Goal: Information Seeking & Learning: Understand process/instructions

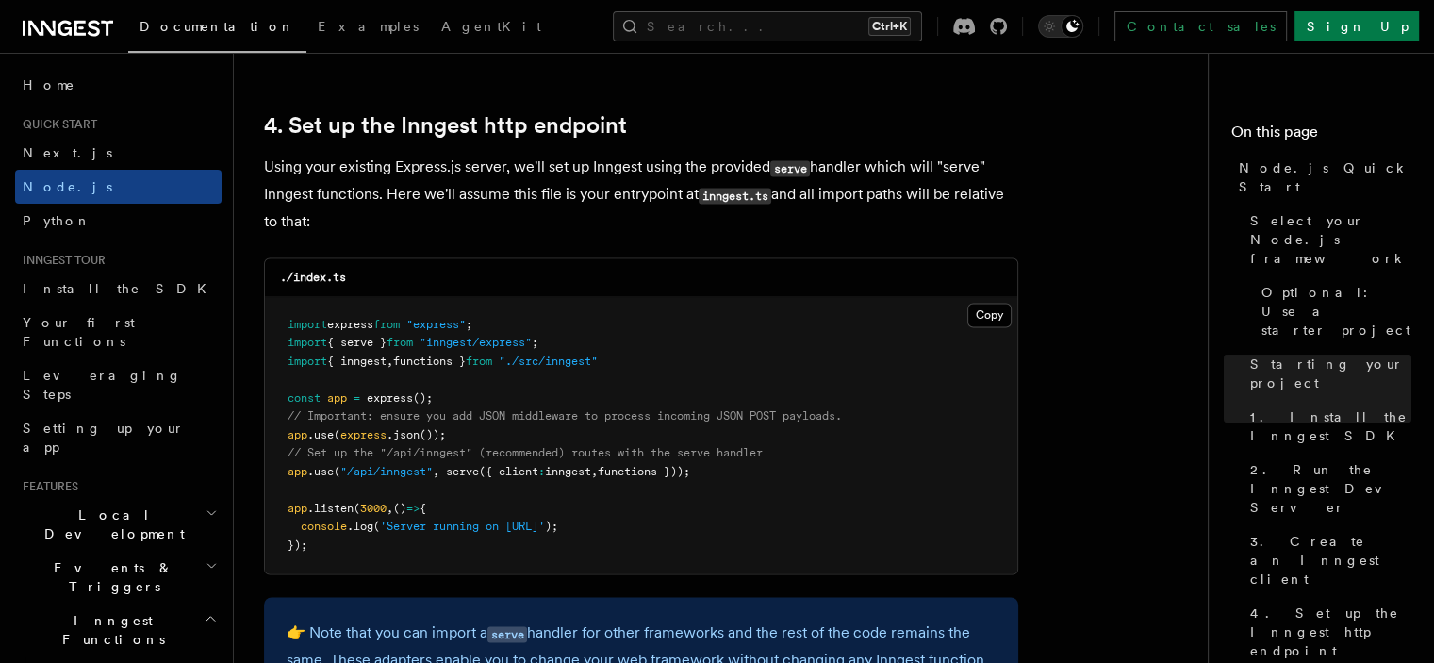
scroll to position [2922, 0]
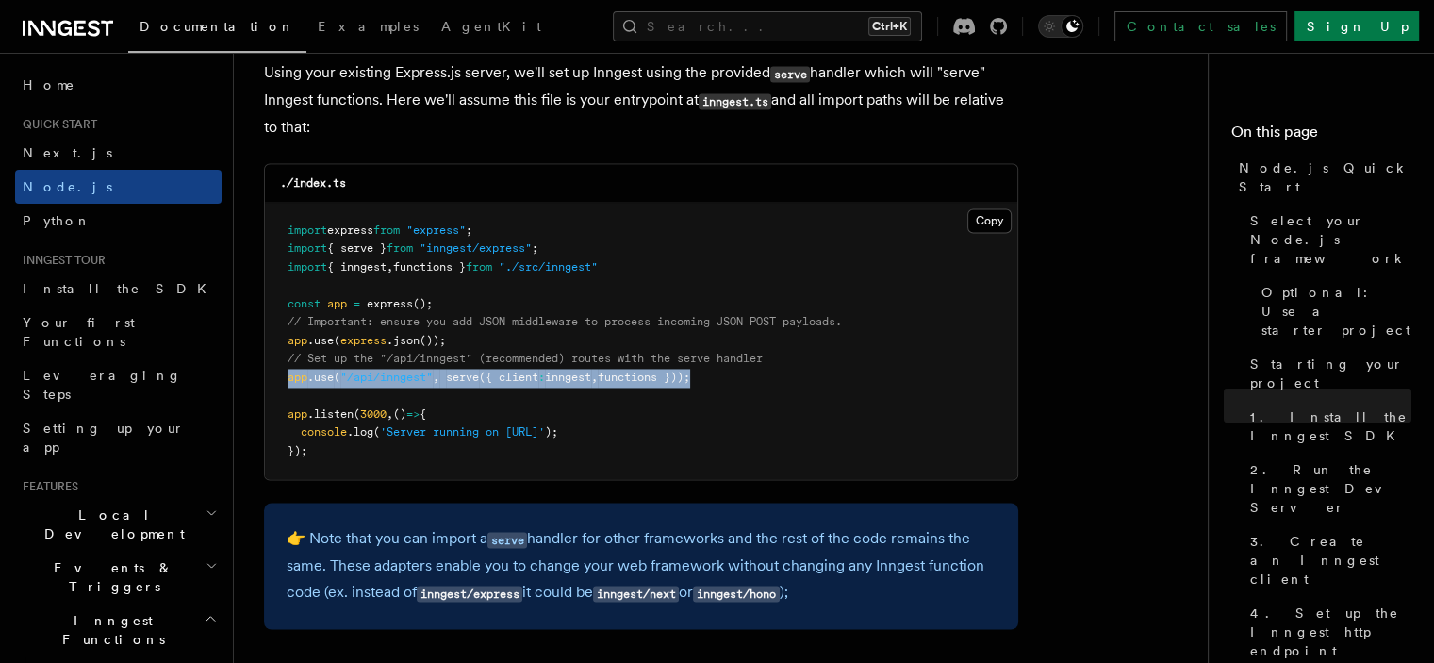
drag, startPoint x: 486, startPoint y: 376, endPoint x: 288, endPoint y: 383, distance: 199.0
click at [288, 383] on span "app .use ( "/api/inngest" , serve ({ client : inngest , functions }));" at bounding box center [489, 376] width 403 height 13
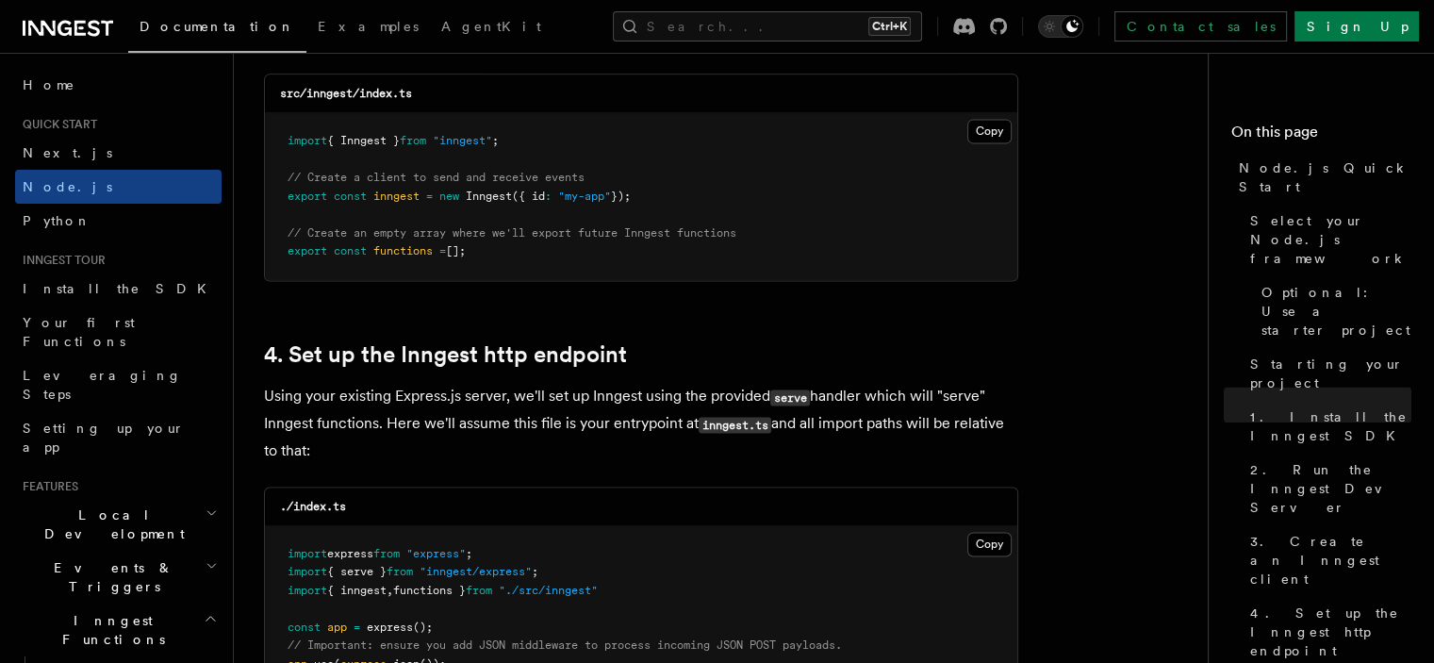
scroll to position [2545, 0]
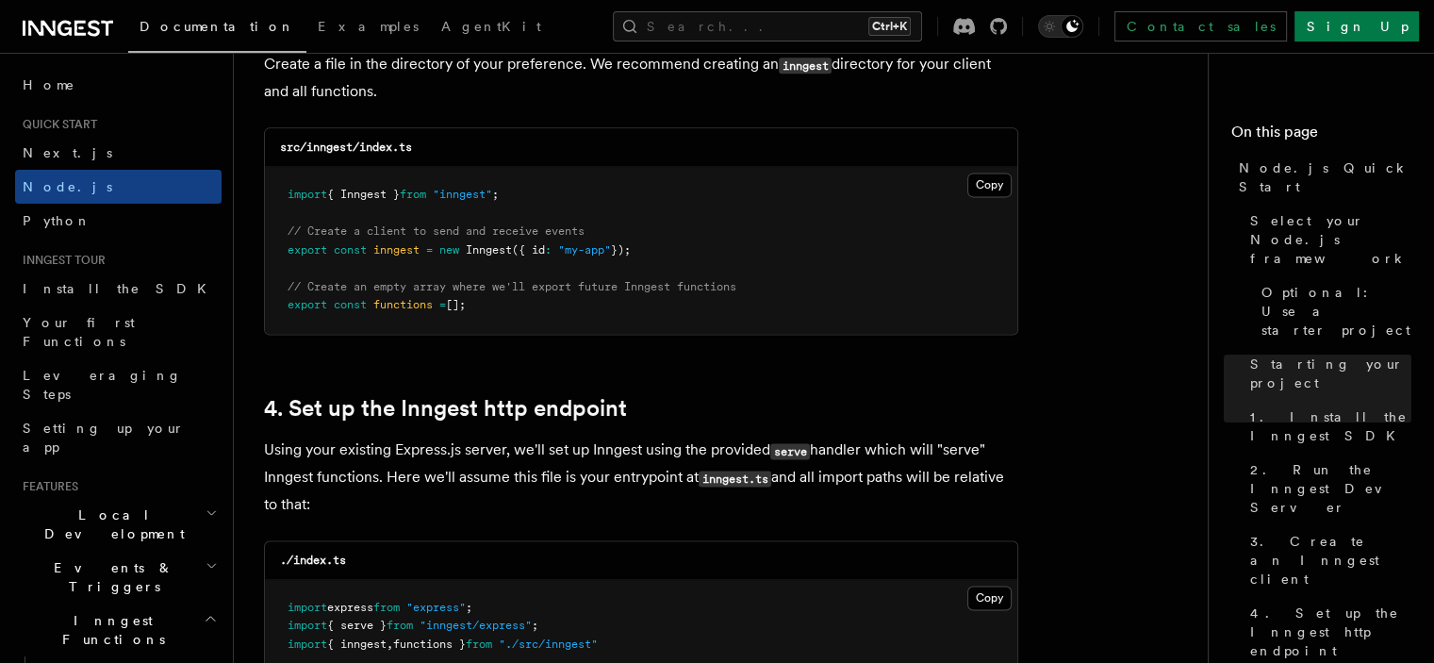
drag, startPoint x: 484, startPoint y: 308, endPoint x: 268, endPoint y: 307, distance: 215.9
click at [268, 307] on pre "import { Inngest } from "inngest" ; // Create a client to send and receive even…" at bounding box center [641, 250] width 752 height 167
click at [573, 293] on span "// Create an empty array where we'll export future Inngest functions" at bounding box center [512, 286] width 449 height 13
click at [988, 197] on button "Copy Copied" at bounding box center [989, 185] width 44 height 25
click at [980, 189] on button "Copy Copied" at bounding box center [989, 185] width 44 height 25
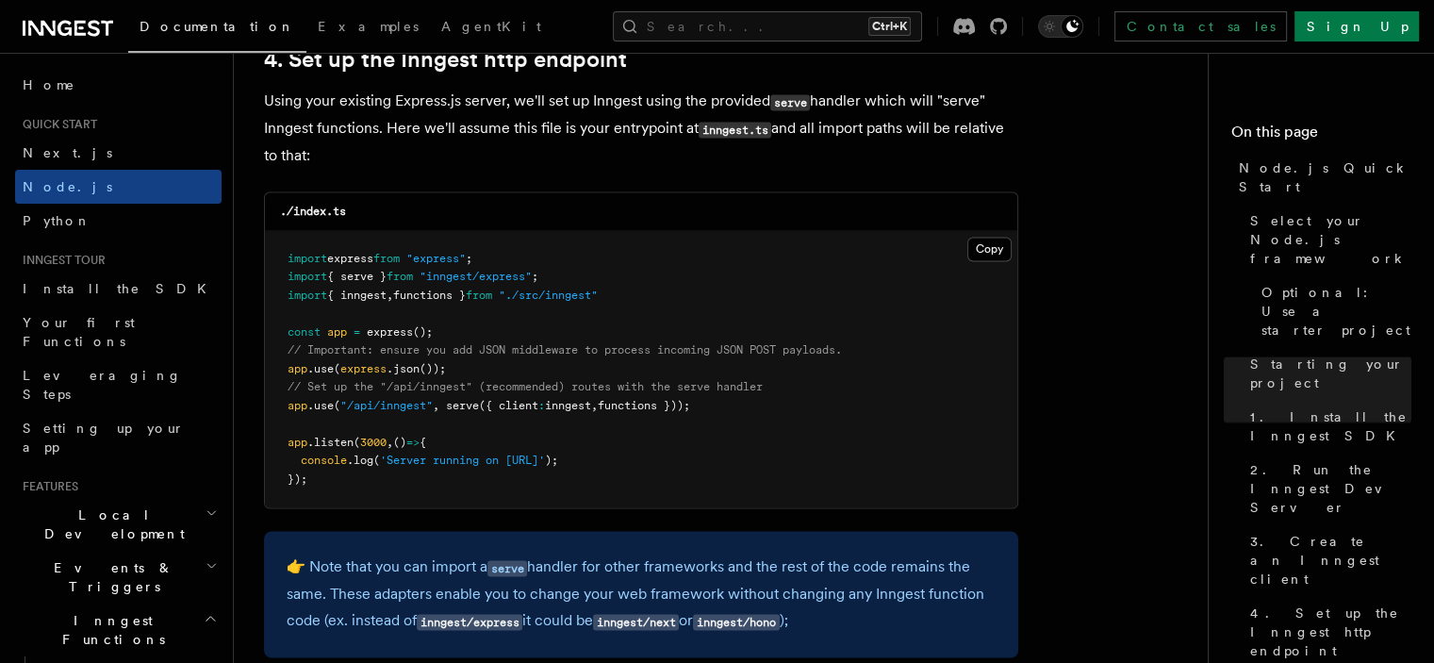
scroll to position [2922, 0]
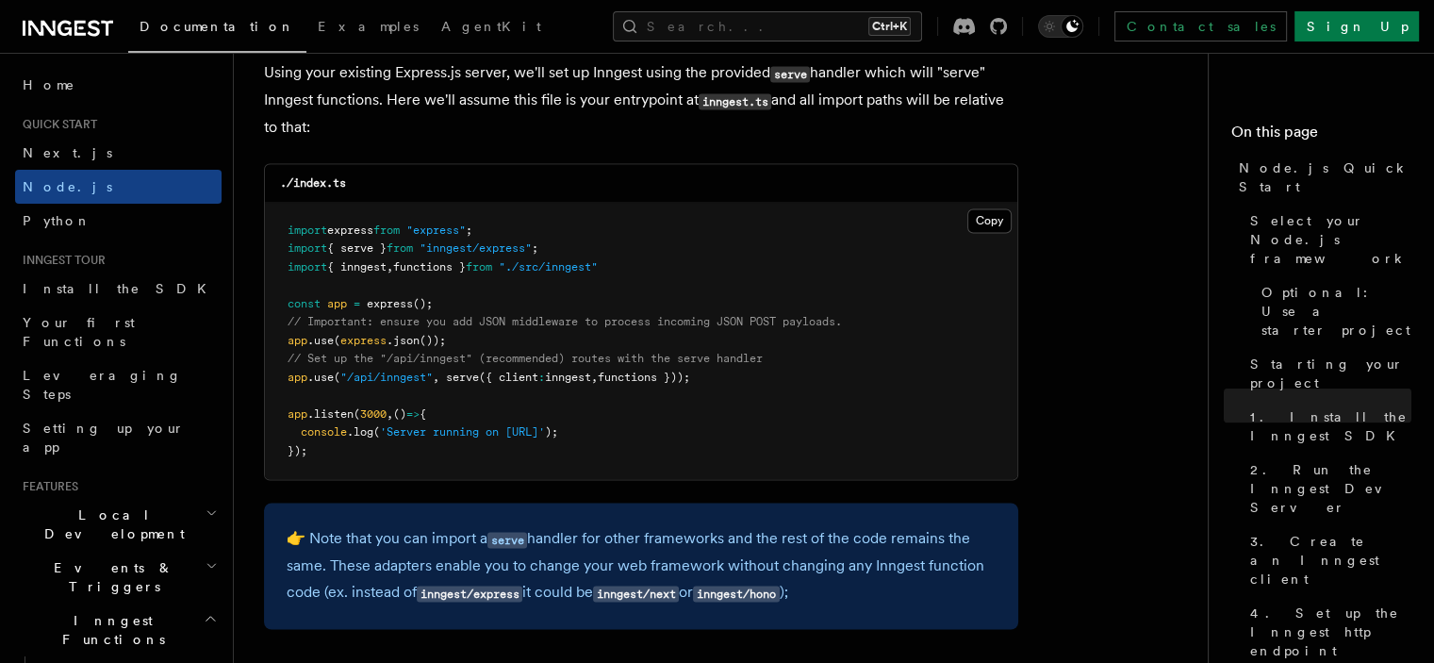
drag, startPoint x: 727, startPoint y: 373, endPoint x: 246, endPoint y: 373, distance: 480.8
copy span "app .use ( "/api/inngest" , serve ({ client : inngest , functions }));"
drag, startPoint x: 472, startPoint y: 248, endPoint x: 275, endPoint y: 254, distance: 197.1
click at [278, 254] on pre "import express from "express" ; import { serve } from "inngest/express" ; impor…" at bounding box center [641, 341] width 752 height 277
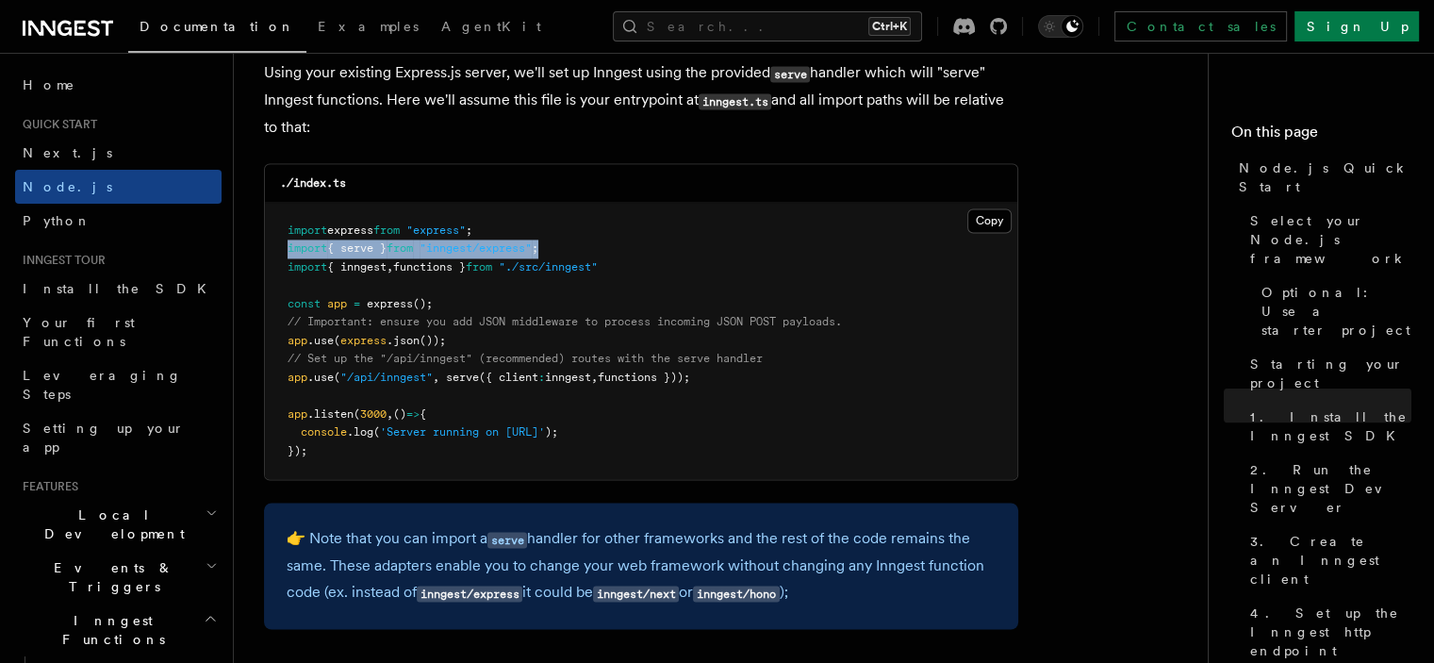
copy span "import { serve } from "inngest/express" ;"
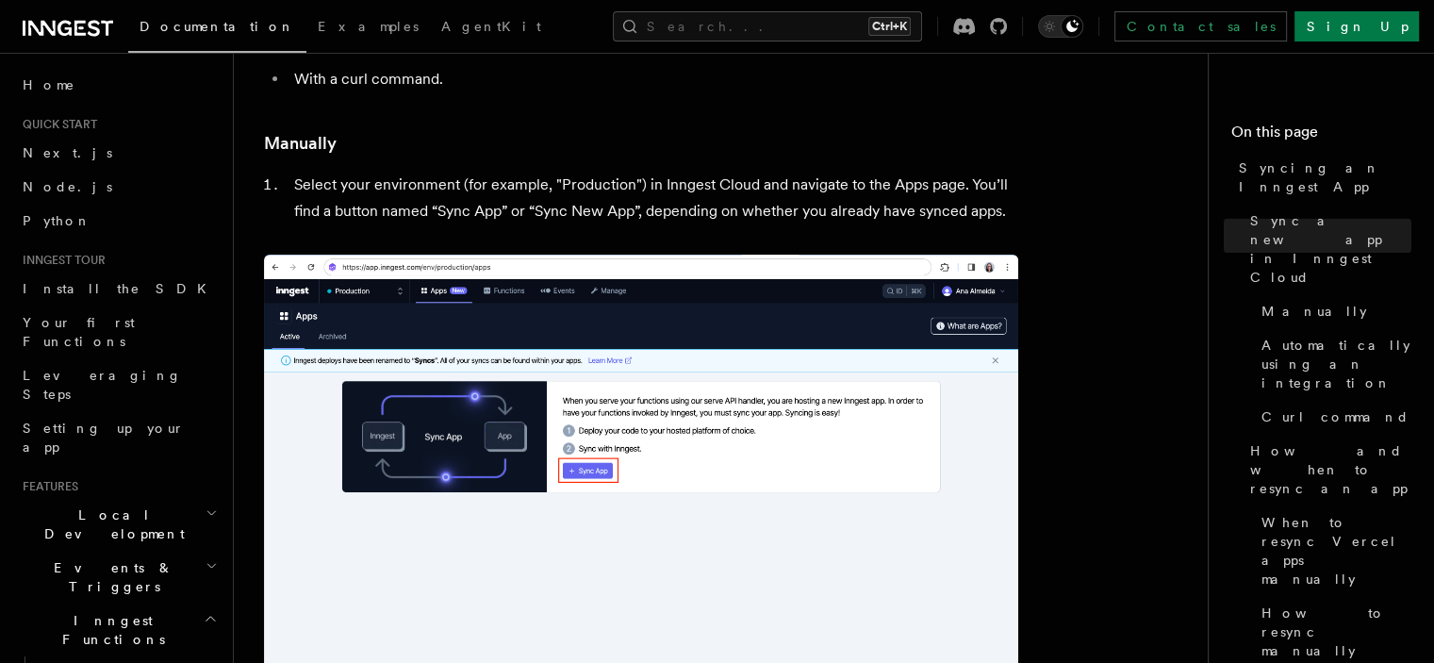
scroll to position [283, 0]
